Goal: Task Accomplishment & Management: Use online tool/utility

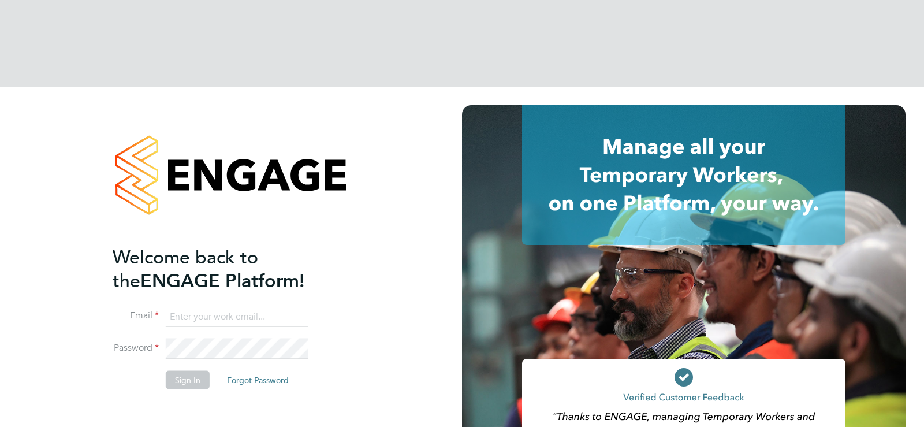
type input "[EMAIL_ADDRESS][DOMAIN_NAME]"
click at [190, 370] on button "Sign In" at bounding box center [188, 379] width 44 height 18
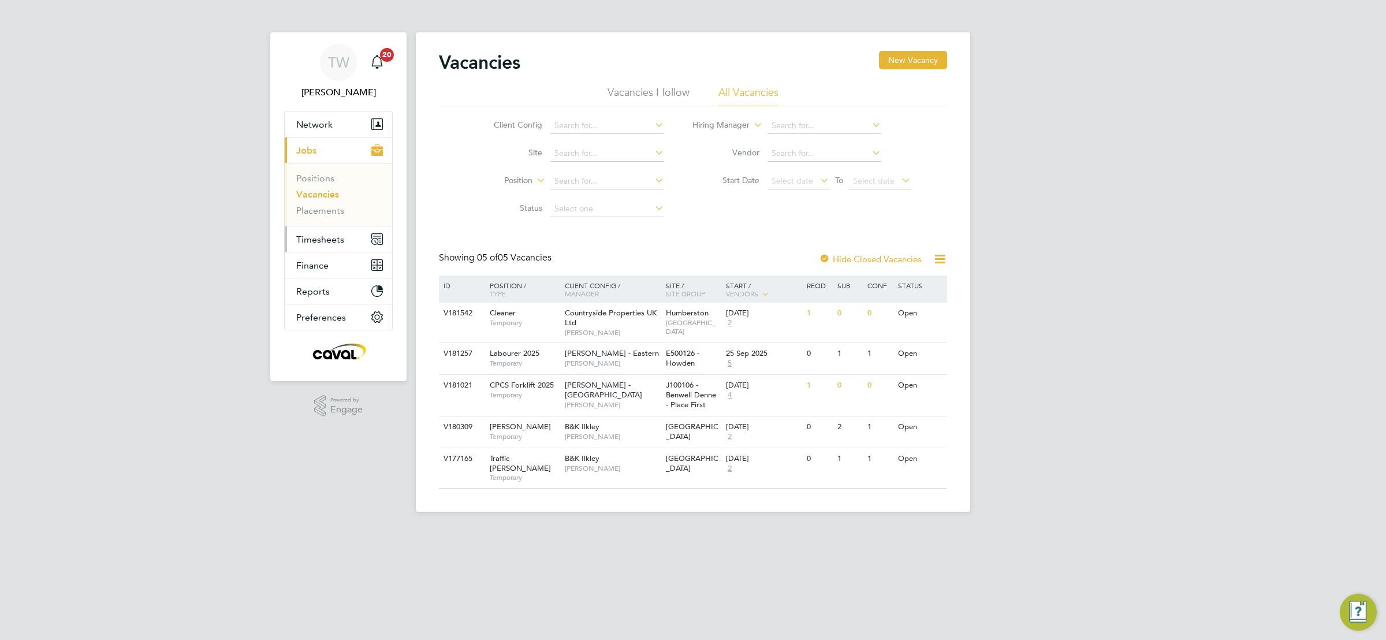
click at [336, 243] on span "Timesheets" at bounding box center [320, 239] width 48 height 11
click at [315, 203] on link "Timesheets" at bounding box center [320, 204] width 48 height 11
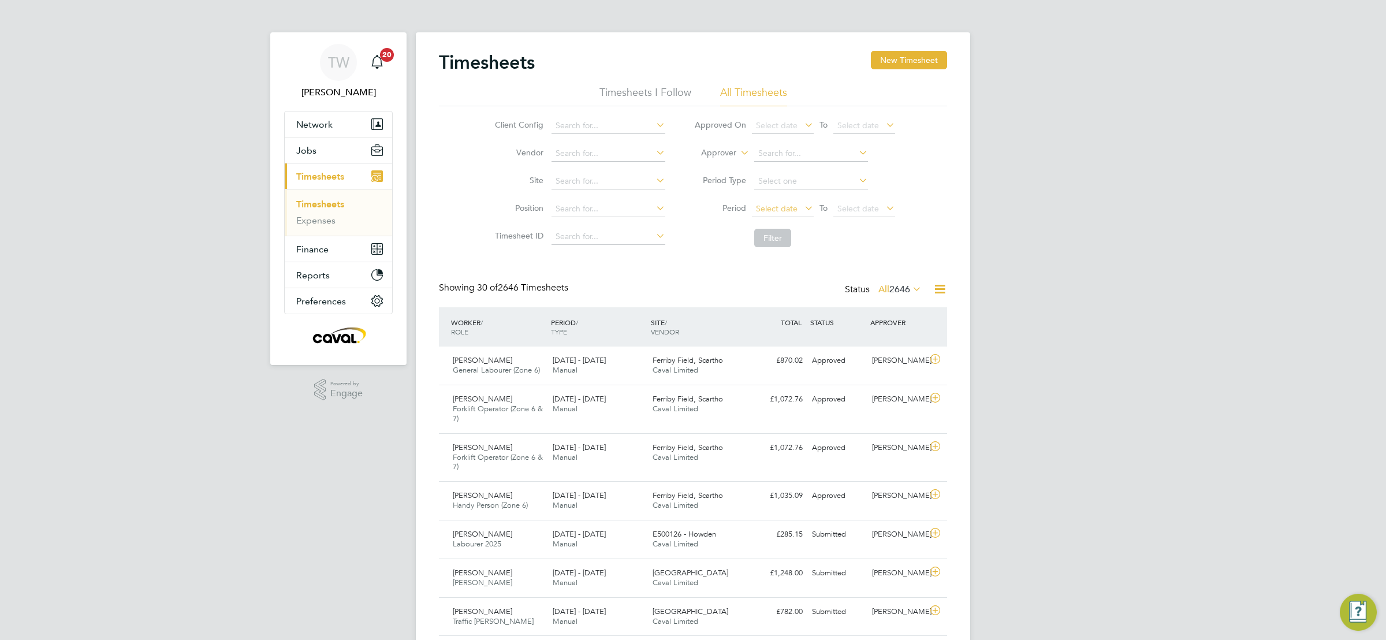
click at [785, 212] on span "Select date" at bounding box center [777, 208] width 42 height 10
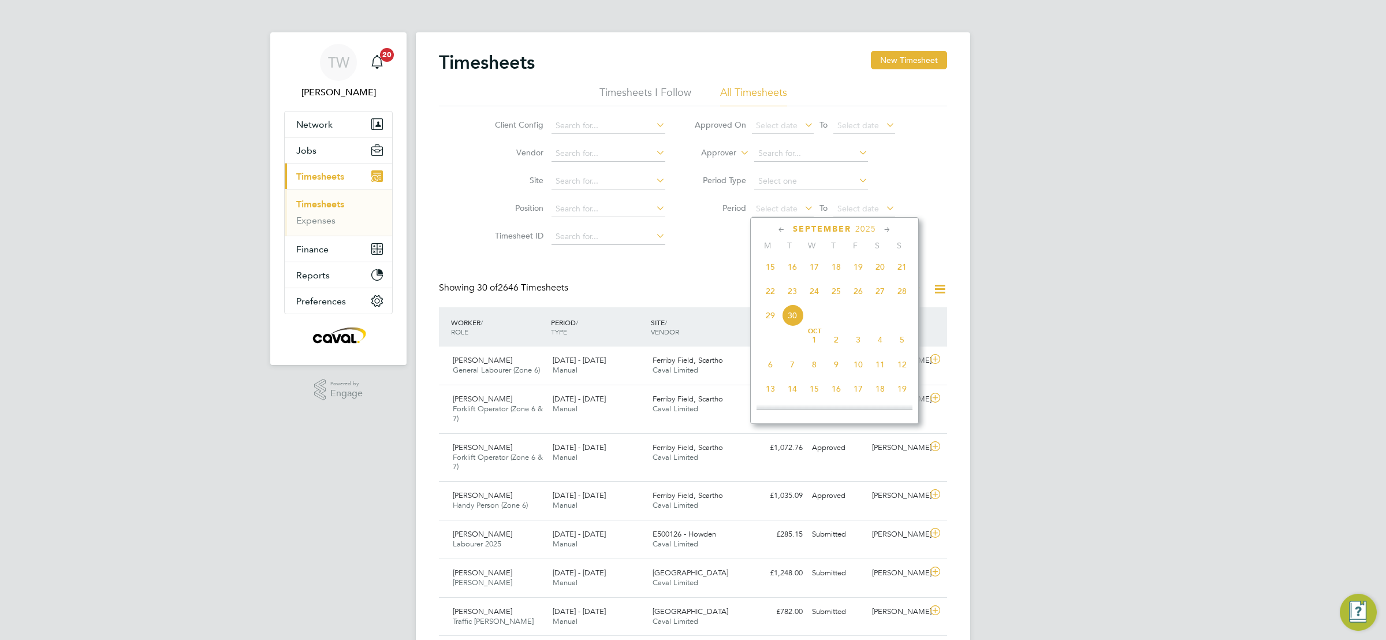
drag, startPoint x: 767, startPoint y: 269, endPoint x: 773, endPoint y: 269, distance: 6.4
click at [767, 267] on span "15" at bounding box center [771, 267] width 22 height 22
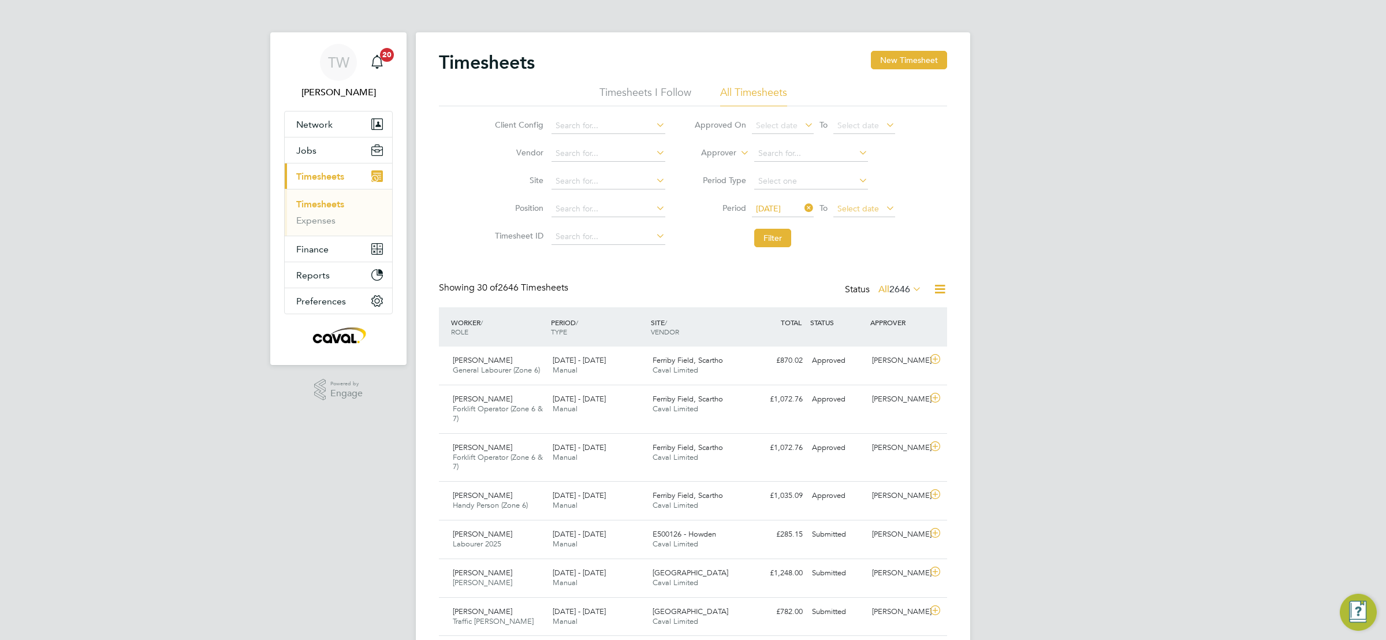
click at [865, 207] on span "Select date" at bounding box center [859, 208] width 42 height 10
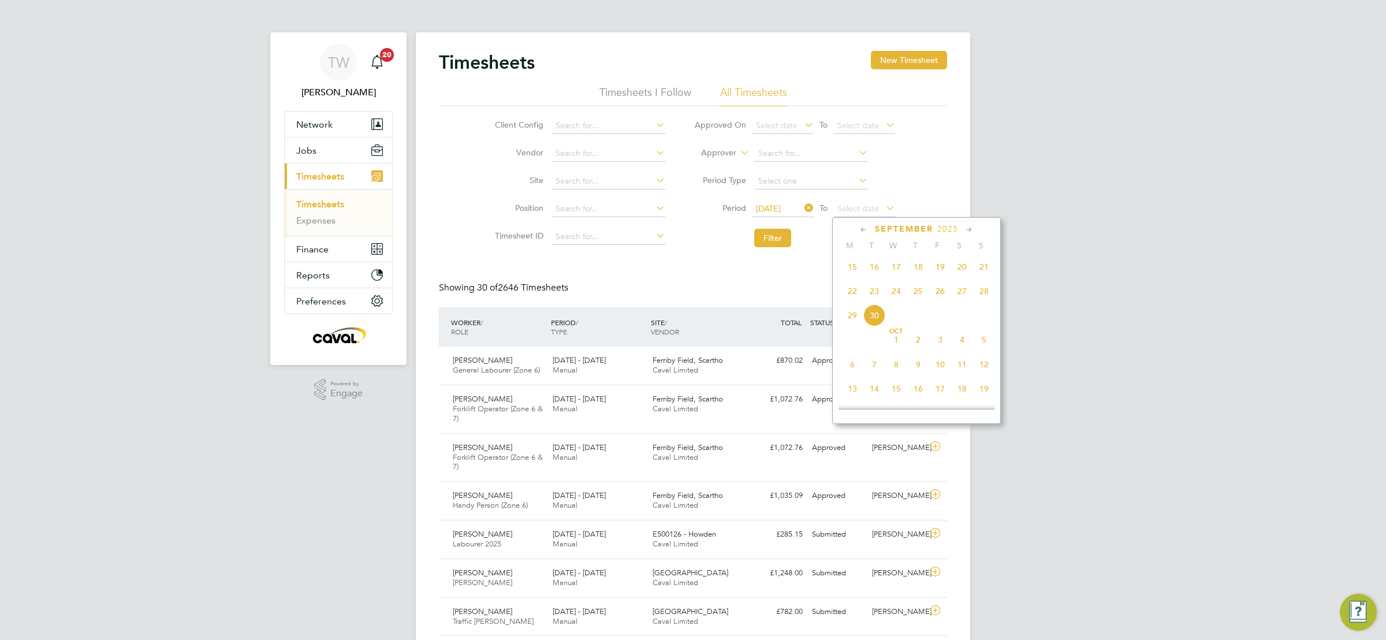
click at [977, 293] on span "28" at bounding box center [984, 291] width 22 height 22
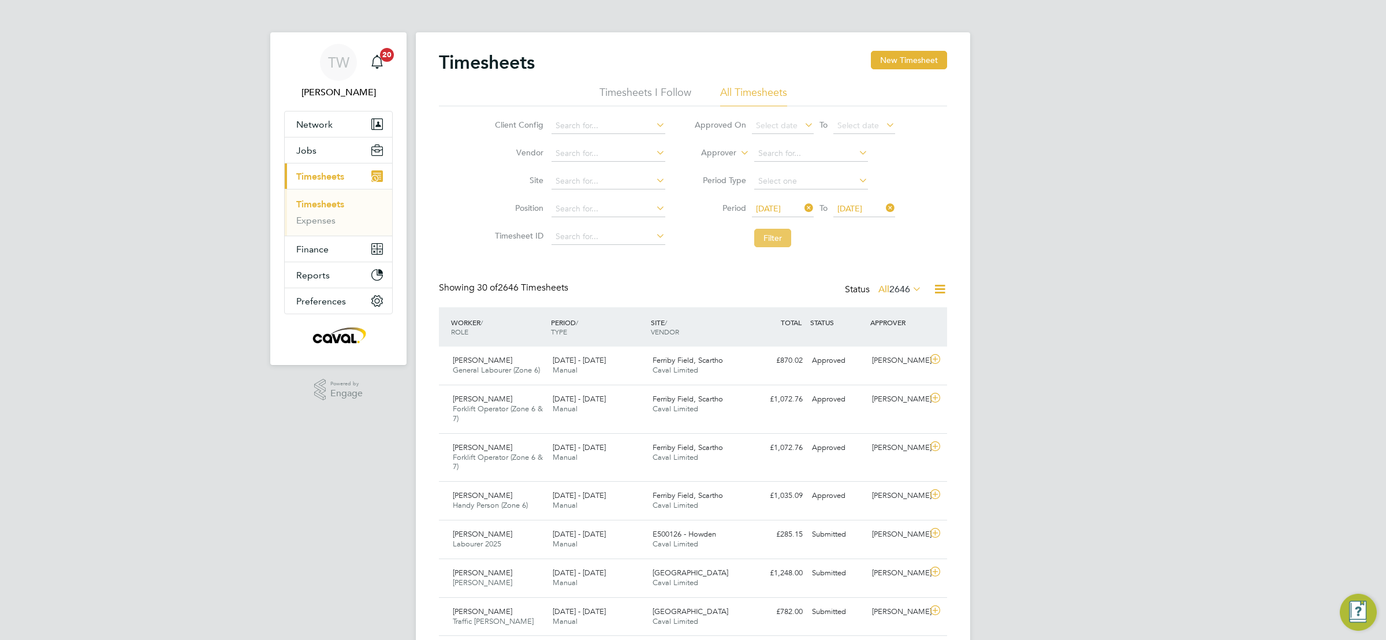
click at [769, 236] on button "Filter" at bounding box center [772, 238] width 37 height 18
